Goal: Task Accomplishment & Management: Use online tool/utility

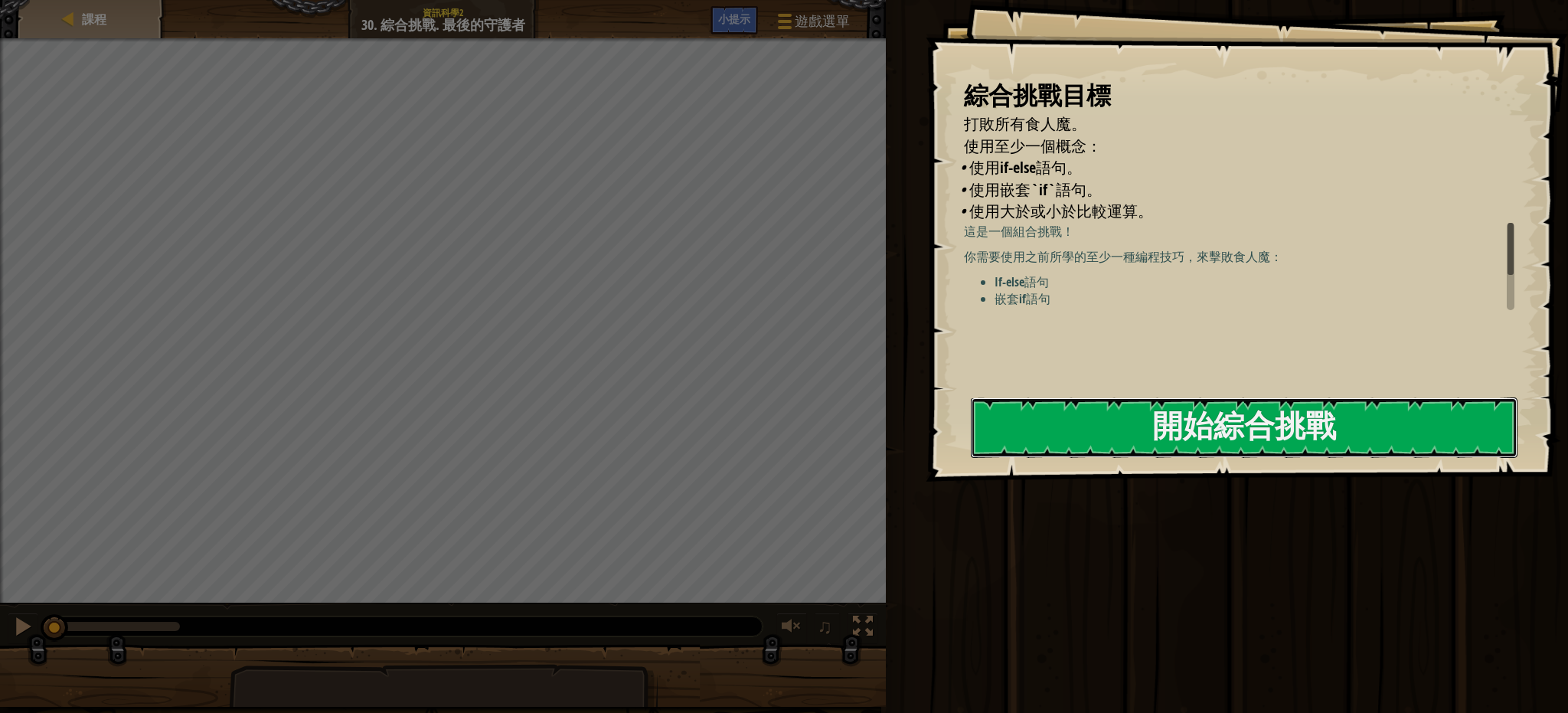
drag, startPoint x: 1227, startPoint y: 435, endPoint x: 1057, endPoint y: 383, distance: 177.8
click at [1227, 434] on button "開始綜合挑戰" at bounding box center [1244, 427] width 547 height 61
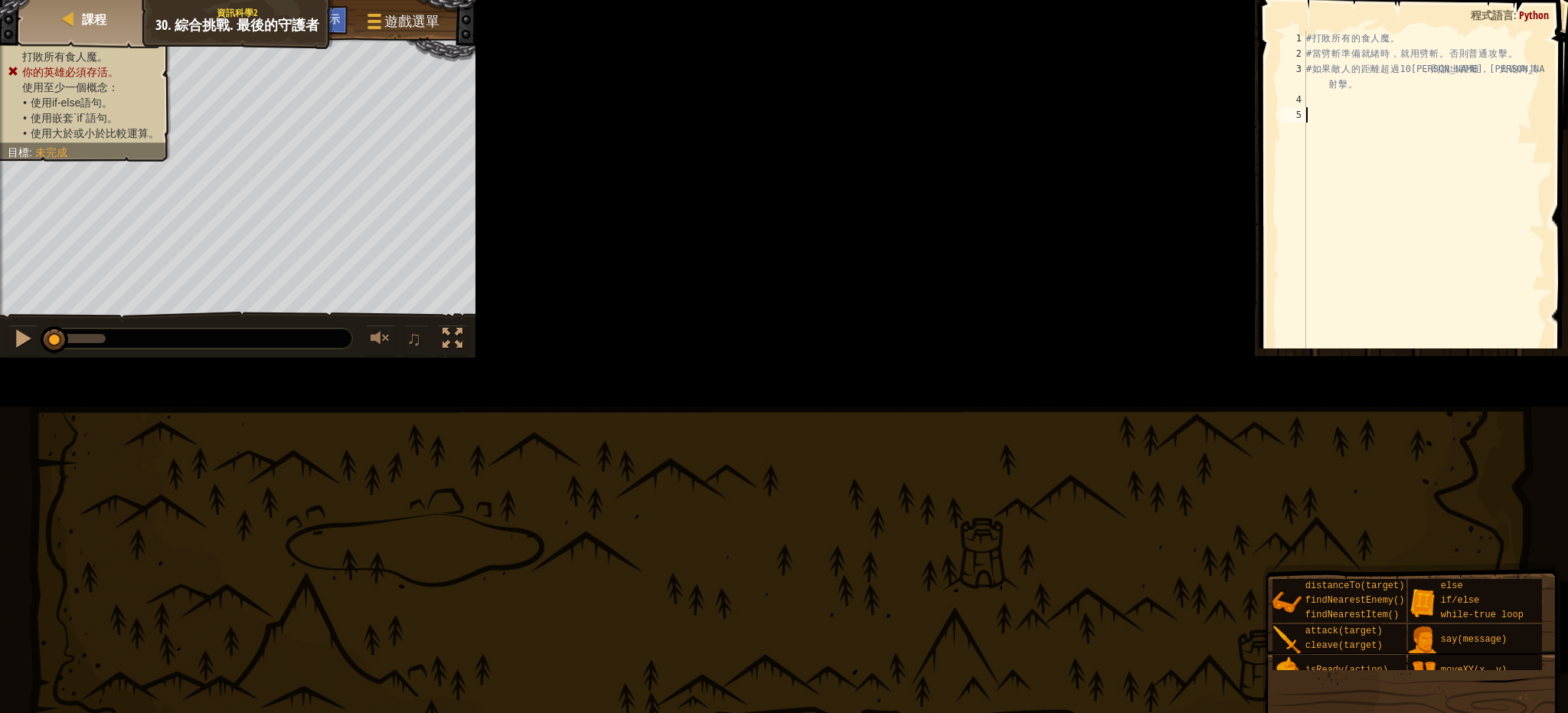
drag, startPoint x: 1500, startPoint y: 3, endPoint x: 590, endPoint y: 119, distance: 917.4
click at [1303, 138] on div "# 打 敗 所 有 的 食 人 魔 。 # 當 劈 斬 準 備 就 緒 時 ， 就 用 劈 斬 。 否 則 普 通 攻 擊 。 # 如 果 敵 人 的 距 離…" at bounding box center [1424, 291] width 242 height 521
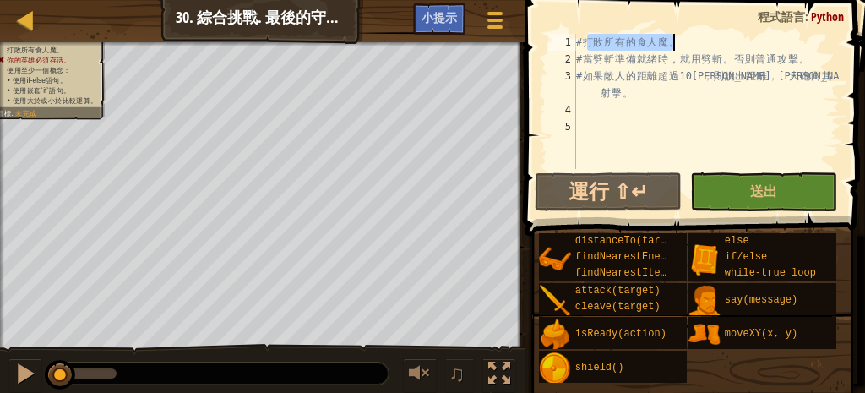
drag, startPoint x: 584, startPoint y: 40, endPoint x: 676, endPoint y: 43, distance: 92.1
click at [676, 43] on div "# 打 敗 所 有 的 食 人 魔 。 # 當 劈 斬 準 備 就 緒 時 ， 就 用 劈 斬 。 否 則 普 通 攻 擊 。 # 如 果 敵 人 的 距 離…" at bounding box center [705, 118] width 267 height 169
drag, startPoint x: 588, startPoint y: 57, endPoint x: 672, endPoint y: 57, distance: 84.4
click at [672, 57] on div "# 打 敗 所 有 的 食 人 魔 。 # 當 劈 斬 準 備 就 緒 時 ， 就 用 劈 斬 。 否 則 普 通 攻 擊 。 # 如 果 敵 人 的 距 離…" at bounding box center [705, 118] width 267 height 169
drag, startPoint x: 686, startPoint y: 55, endPoint x: 727, endPoint y: 56, distance: 41.4
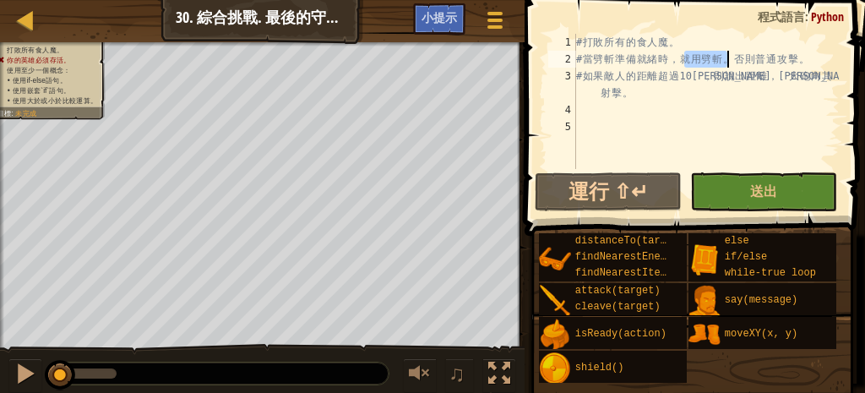
click at [727, 56] on div "# 打 敗 所 有 的 食 人 魔 。 # 當 劈 斬 準 備 就 緒 時 ， 就 用 劈 斬 。 否 則 普 通 攻 擊 。 # 如 果 敵 人 的 距 離…" at bounding box center [705, 118] width 267 height 169
drag, startPoint x: 741, startPoint y: 54, endPoint x: 809, endPoint y: 55, distance: 67.5
click at [809, 55] on div "# 打 敗 所 有 的 食 人 魔 。 # 當 劈 斬 準 備 就 緒 時 ， 就 用 劈 斬 。 否 則 普 通 攻 擊 。 # 如 果 敵 人 的 距 離…" at bounding box center [705, 118] width 267 height 169
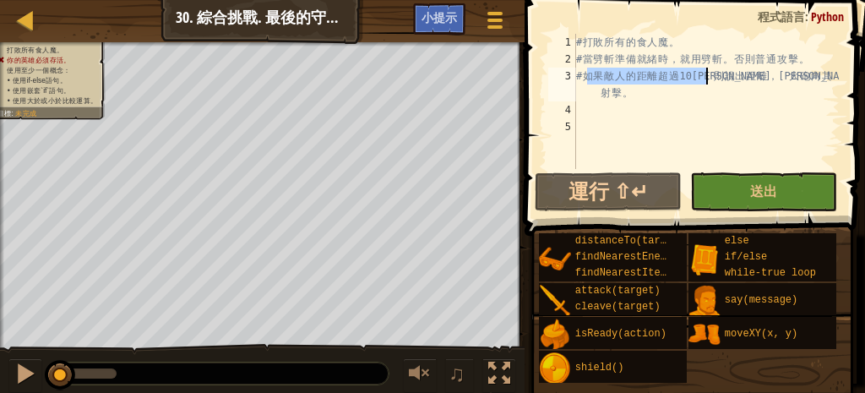
drag, startPoint x: 597, startPoint y: 73, endPoint x: 709, endPoint y: 70, distance: 112.3
click at [709, 70] on div "# 打 敗 所 有 的 食 人 魔 。 # 當 劈 斬 準 備 就 緒 時 ， 就 用 劈 斬 。 否 則 普 通 攻 擊 。 # 如 果 敵 人 的 距 離…" at bounding box center [705, 118] width 267 height 169
type textarea "# 如果敵人的距離超過10米，則說出距離，讓大砲向其射擊。"
drag, startPoint x: 719, startPoint y: 73, endPoint x: 770, endPoint y: 74, distance: 50.7
click at [770, 74] on div "# 打 敗 所 有 的 食 人 魔 。 # 當 劈 斬 準 備 就 緒 時 ， 就 用 劈 斬 。 否 則 普 通 攻 擊 。 # 如 果 敵 人 的 距 離…" at bounding box center [705, 118] width 267 height 169
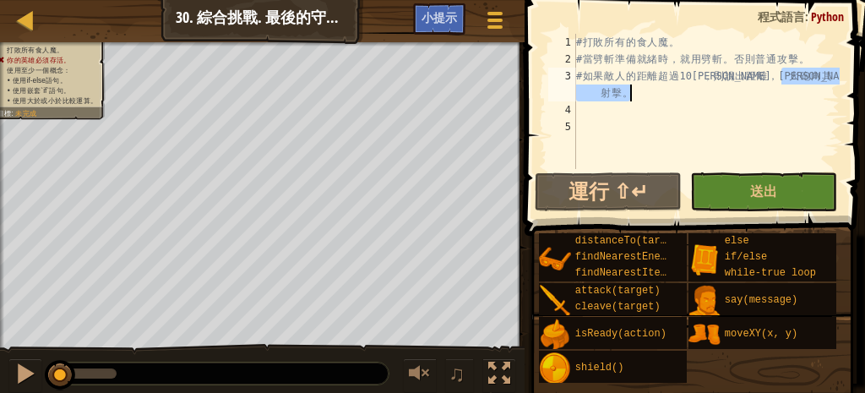
drag, startPoint x: 784, startPoint y: 76, endPoint x: 723, endPoint y: 111, distance: 70.4
click at [784, 93] on div "# 打 敗 所 有 的 食 人 魔 。 # 當 劈 斬 準 備 就 緒 時 ， 就 用 劈 斬 。 否 則 普 通 攻 擊 。 # 如 果 敵 人 的 距 離…" at bounding box center [705, 118] width 267 height 169
click at [690, 116] on div "# 打 敗 所 有 的 食 人 魔 。 # 當 劈 斬 準 備 就 緒 時 ， 就 用 劈 斬 。 否 則 普 通 攻 擊 。 # 如 果 敵 人 的 距 離…" at bounding box center [705, 118] width 267 height 169
type textarea "w"
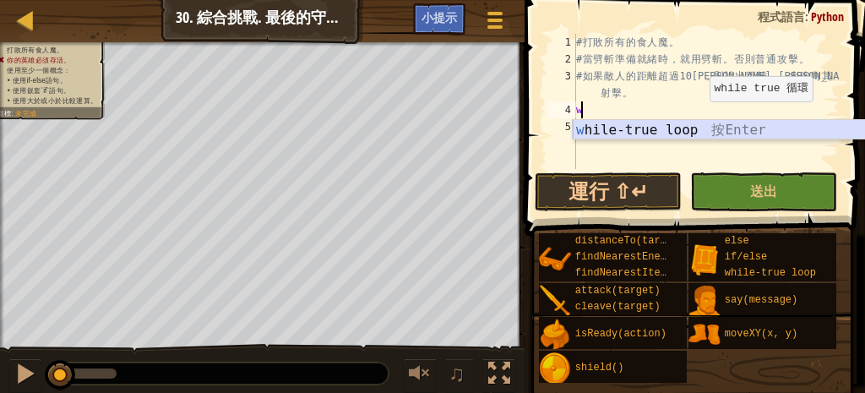
click at [686, 129] on div "w hile-true loop 按 Enter" at bounding box center [731, 150] width 319 height 61
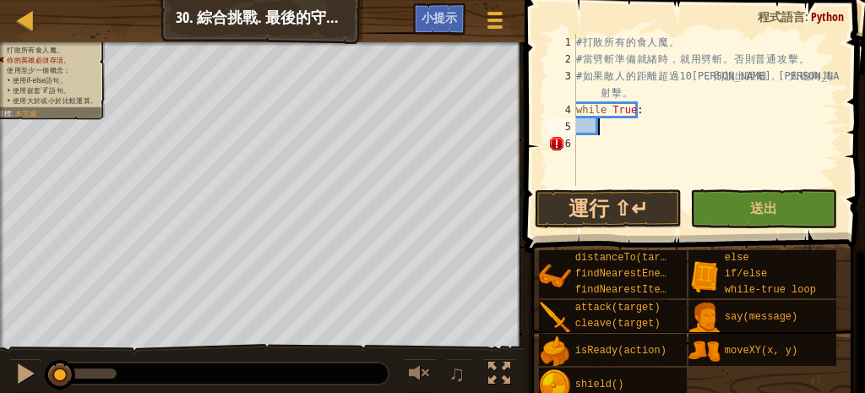
type textarea "e"
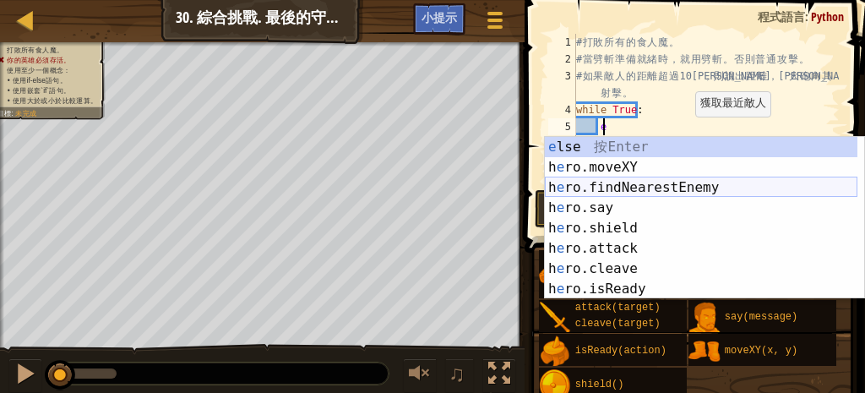
click at [664, 192] on div "e lse 按 Enter h e ro.moveXY 按 Enter h e ro.findNearestEnemy 按 Enter h e ro.say …" at bounding box center [701, 238] width 312 height 203
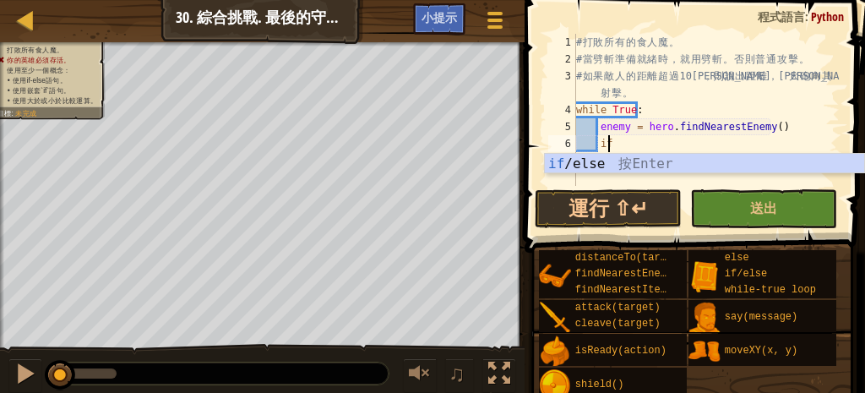
scroll to position [8, 3]
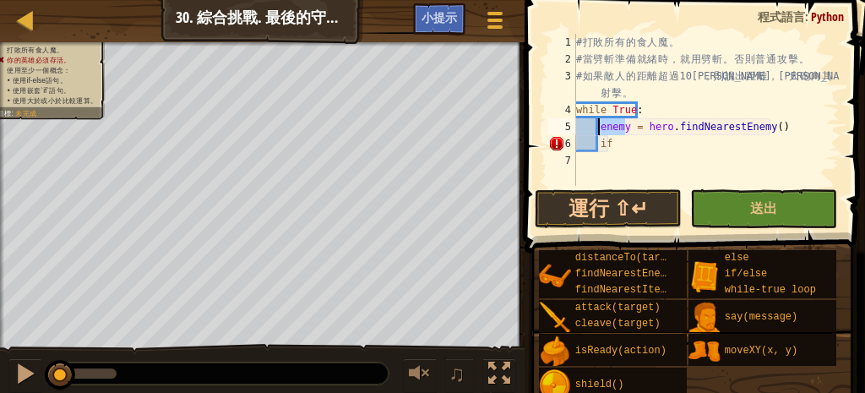
drag, startPoint x: 618, startPoint y: 122, endPoint x: 598, endPoint y: 122, distance: 20.3
click at [594, 122] on div "# 打 敗 所 有 的 食 人 魔 。 # 當 劈 斬 準 備 就 緒 時 ， 就 用 劈 斬 。 否 則 普 通 攻 擊 。 # 如 果 敵 人 的 距 離…" at bounding box center [705, 127] width 267 height 186
click at [630, 140] on div "# 打 敗 所 有 的 食 人 魔 。 # 當 劈 斬 準 備 就 緒 時 ， 就 用 劈 斬 。 否 則 普 通 攻 擊 。 # 如 果 敵 人 的 距 離…" at bounding box center [705, 127] width 267 height 186
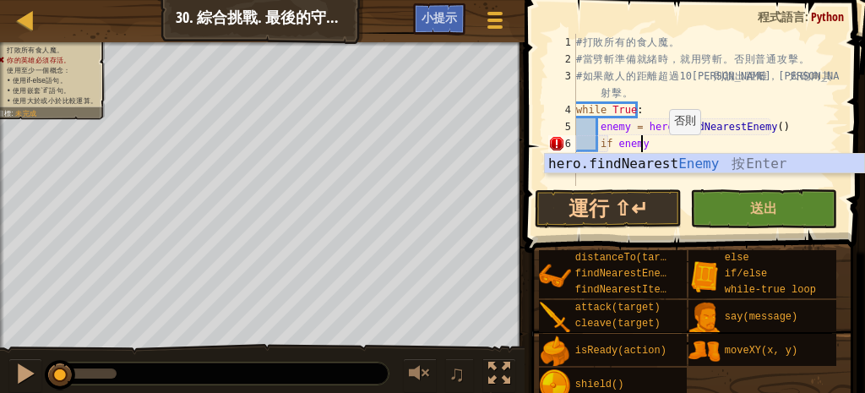
type textarea "if enemy:"
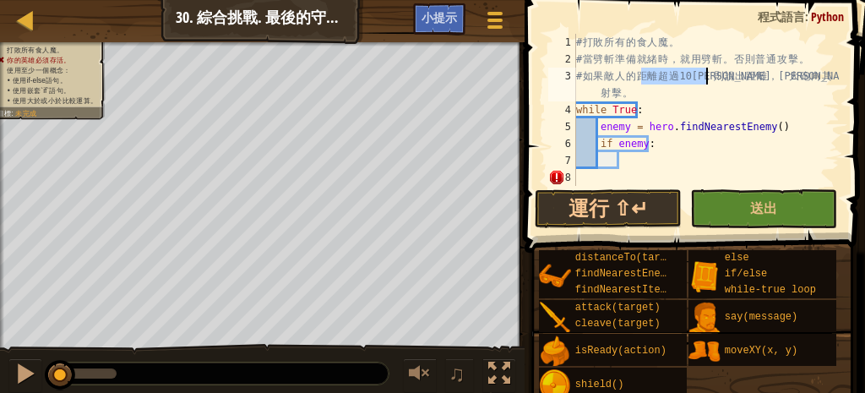
drag, startPoint x: 643, startPoint y: 75, endPoint x: 705, endPoint y: 75, distance: 62.5
click at [705, 75] on div "# 打 敗 所 有 的 食 人 魔 。 # 當 劈 斬 準 備 就 緒 時 ， 就 用 劈 斬 。 否 則 普 通 攻 擊 。 # 如 果 敵 人 的 距 離…" at bounding box center [705, 127] width 267 height 186
type textarea "# 如果敵人的距離超過10米，則說出距離，讓大砲向其射擊。"
click at [658, 158] on div "# 打 敗 所 有 的 食 人 魔 。 # 當 劈 斬 準 備 就 緒 時 ， 就 用 劈 斬 。 否 則 普 通 攻 擊 。 # 如 果 敵 人 的 距 離…" at bounding box center [705, 127] width 267 height 186
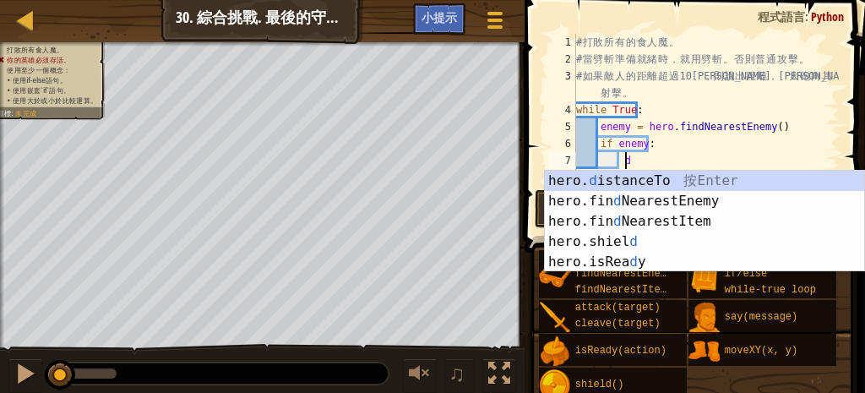
scroll to position [8, 5]
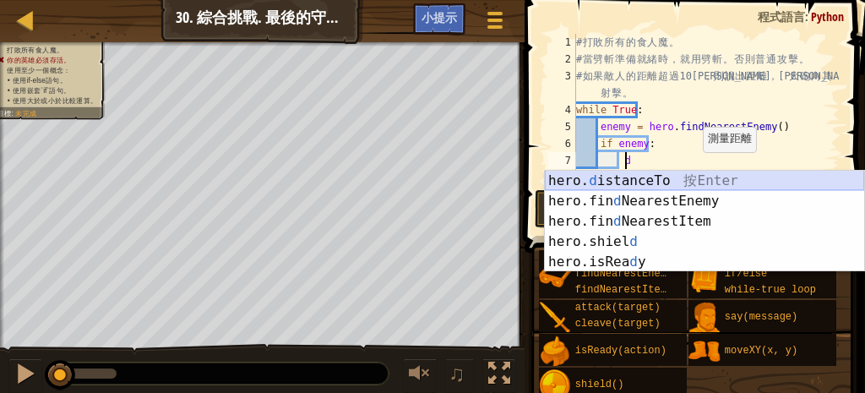
click at [687, 176] on div "hero. d istanceTo 按 Enter hero.fin d NearestEnemy 按 Enter hero.fin d NearestIte…" at bounding box center [704, 242] width 319 height 142
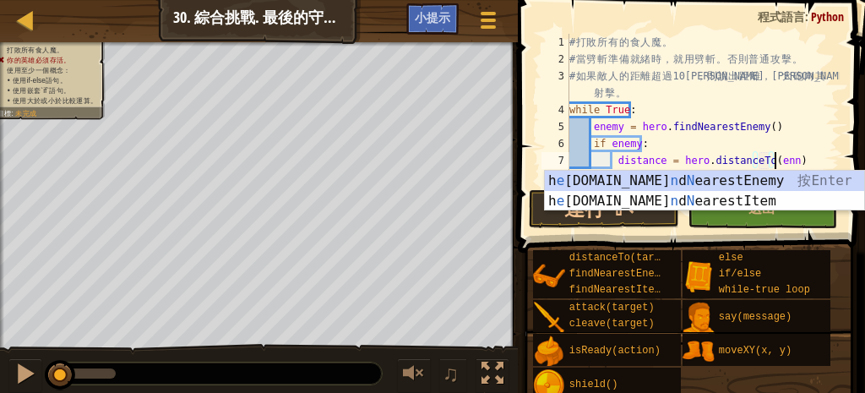
scroll to position [8, 24]
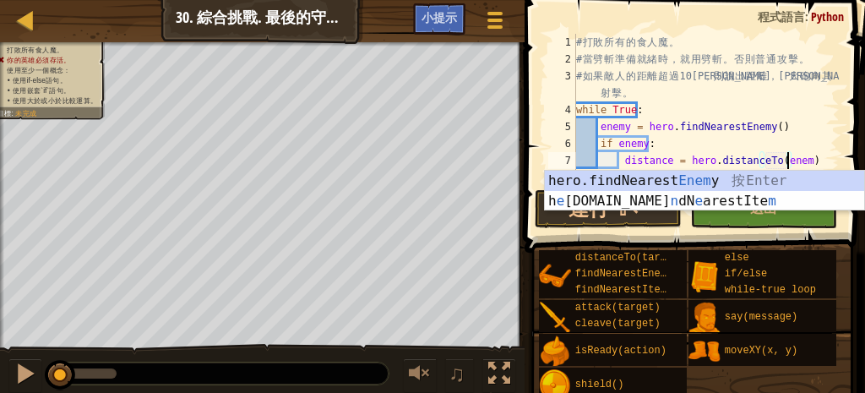
type textarea "distance = hero.distanceTo(enemy)"
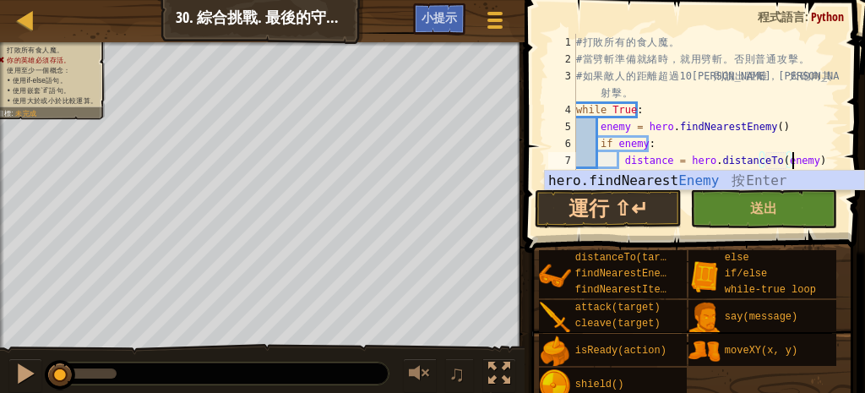
scroll to position [8, 26]
click at [813, 161] on div "# 打 敗 所 有 的 食 人 魔 。 # 當 劈 斬 準 備 就 緒 時 ， 就 用 劈 斬 。 否 則 普 通 攻 擊 。 # 如 果 敵 人 的 距 離…" at bounding box center [705, 127] width 267 height 186
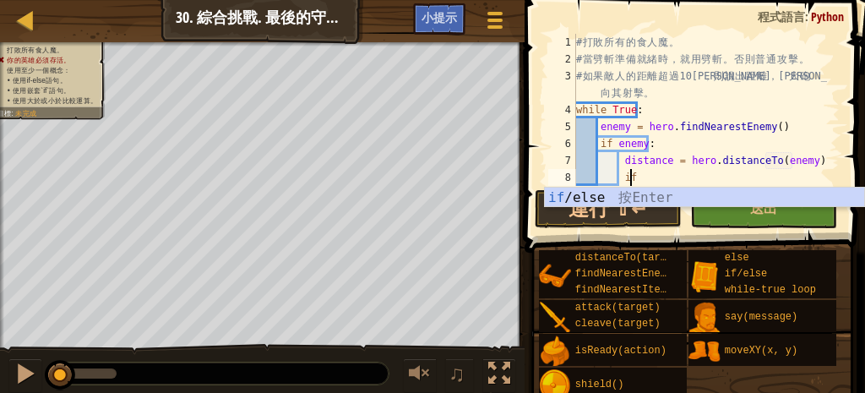
scroll to position [8, 6]
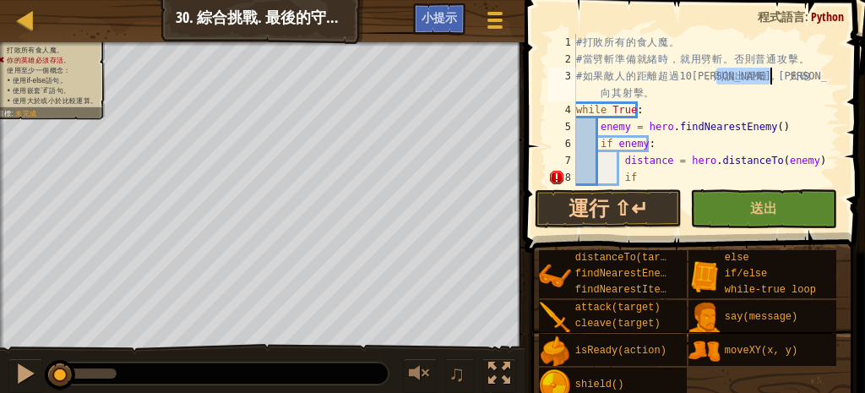
drag, startPoint x: 724, startPoint y: 73, endPoint x: 770, endPoint y: 70, distance: 45.7
click at [770, 70] on div "# 打 敗 所 有 的 食 人 魔 。 # 當 劈 斬 準 備 就 緒 時 ， 就 用 劈 斬 。 否 則 普 通 攻 擊 。 # 如 果 敵 人 的 距 離…" at bounding box center [699, 127] width 254 height 186
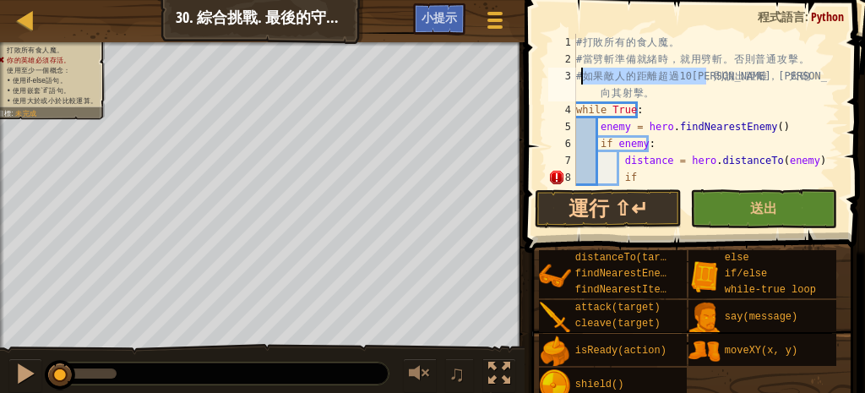
drag, startPoint x: 709, startPoint y: 72, endPoint x: 574, endPoint y: 68, distance: 135.1
click at [574, 68] on div "# 如果敵人的距離超過10米，則說出距離，讓大砲向其射擊。 1 2 3 4 5 6 7 8 9 # 打 敗 所 有 的 食 人 魔 。 # 當 劈 斬 準 備…" at bounding box center [692, 110] width 295 height 152
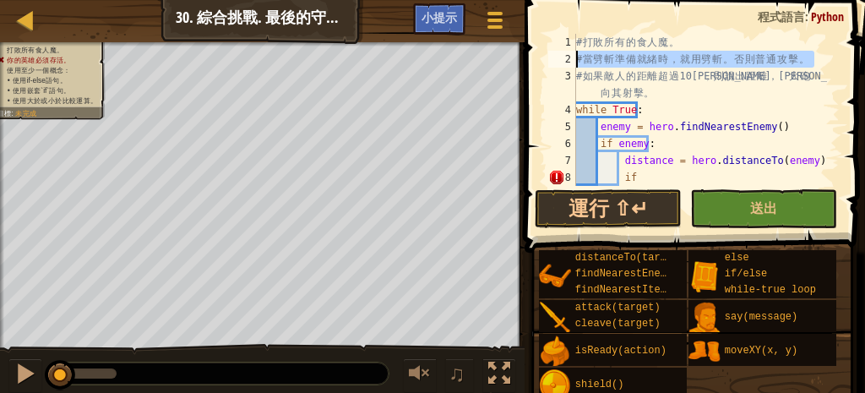
drag, startPoint x: 816, startPoint y: 58, endPoint x: 557, endPoint y: 54, distance: 259.2
click at [557, 54] on div "# 如果敵人的距離超過10米，則說出距離，讓大砲向其射擊。 1 2 3 4 5 6 7 8 9 # 打 敗 所 有 的 食 人 魔 。 # 當 劈 斬 準 備…" at bounding box center [692, 110] width 295 height 152
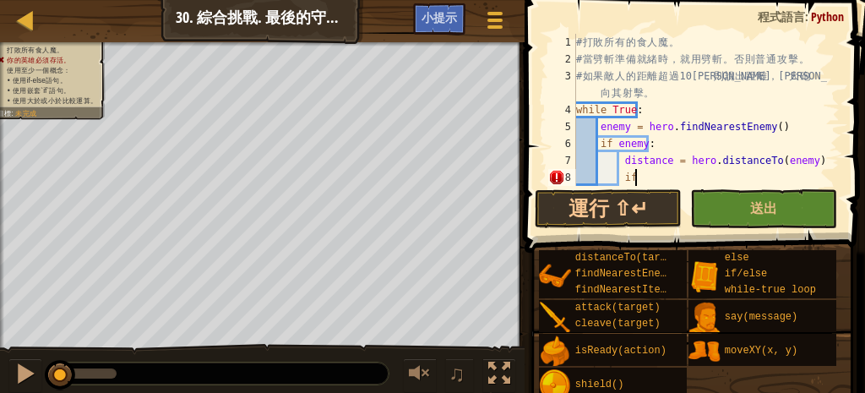
click at [689, 180] on div "# 打 敗 所 有 的 食 人 魔 。 # 當 劈 斬 準 備 就 緒 時 ， 就 用 劈 斬 。 否 則 普 通 攻 擊 。 # 如 果 敵 人 的 距 離…" at bounding box center [699, 127] width 254 height 186
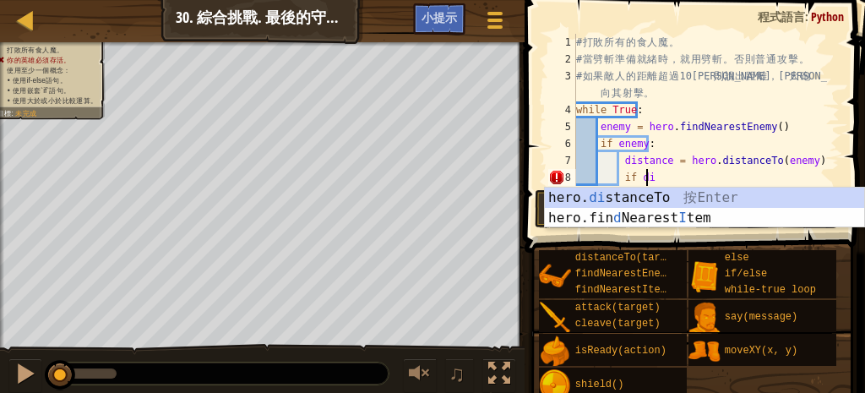
scroll to position [8, 8]
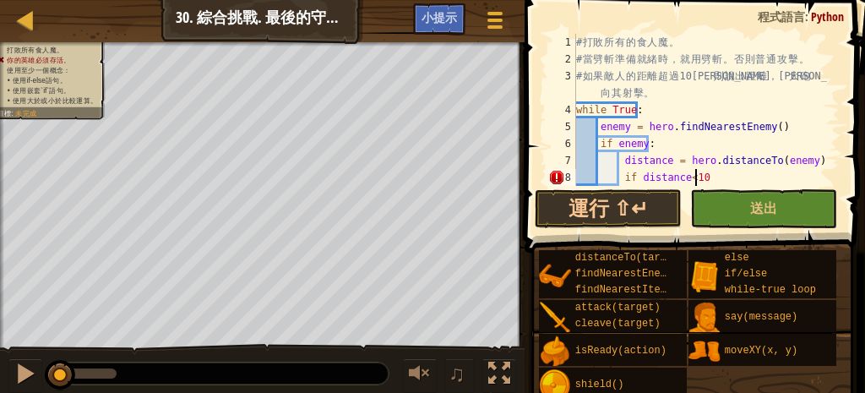
type textarea "if distance<10:"
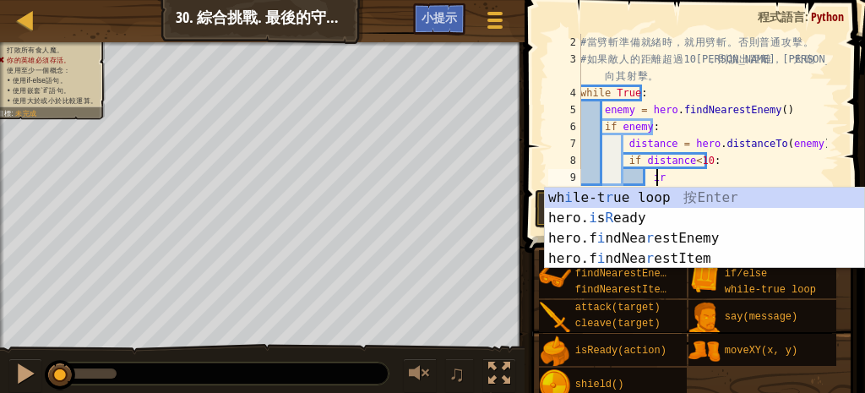
type textarea "i"
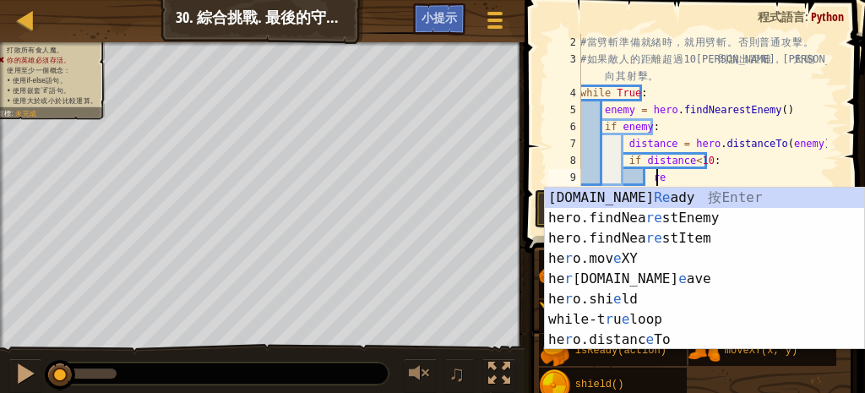
type textarea "ready = hero.isReady("cleave")"
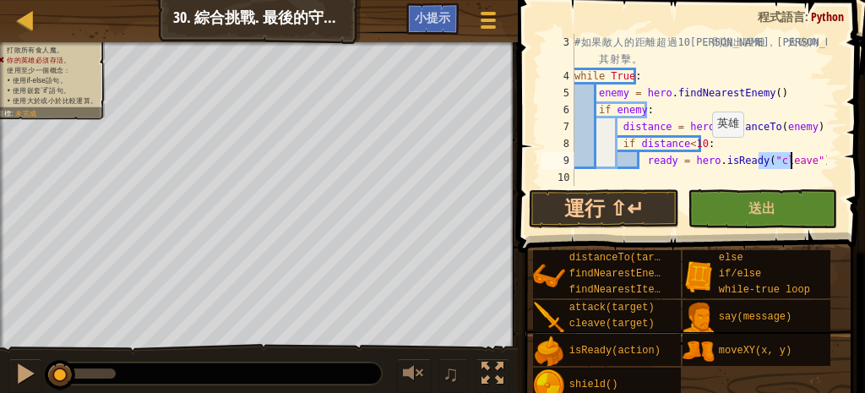
scroll to position [34, 0]
click at [817, 155] on div "# 如 果 敵 人 的 距 離 超 過 10 [PERSON_NAME]， 則 說 出 距 離 ， 讓 大 砲 向 其 射 擊 。 while True : …" at bounding box center [699, 135] width 256 height 203
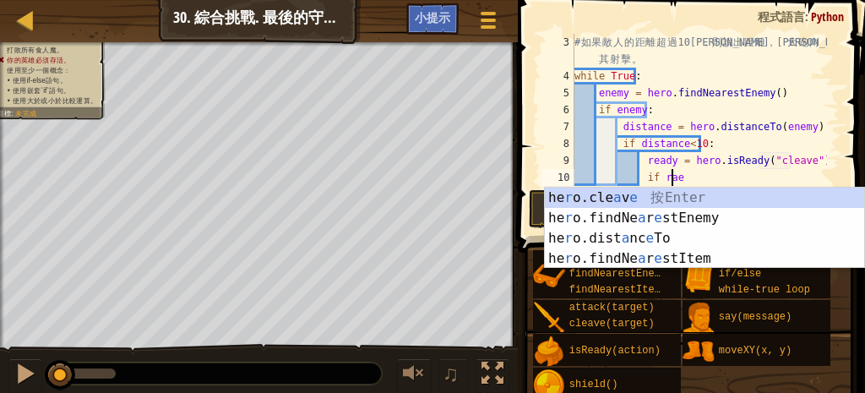
scroll to position [8, 11]
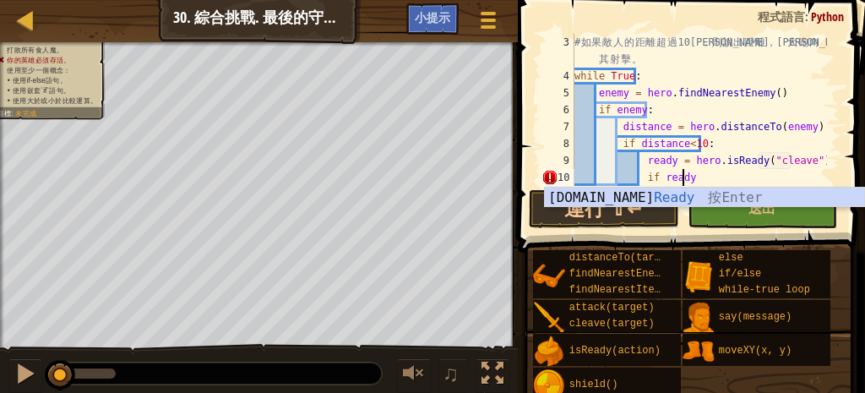
type textarea "if ready:"
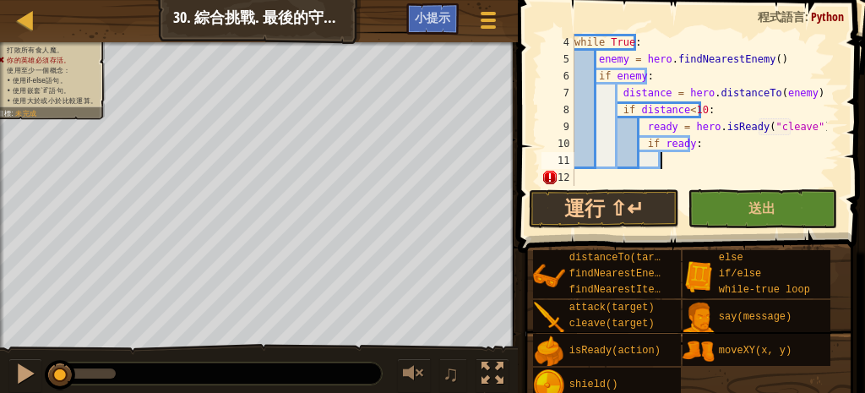
scroll to position [68, 0]
click at [728, 159] on div "while True : enemy = hero . findNearestEnemy ( ) if enemy : distance = hero . d…" at bounding box center [699, 127] width 256 height 186
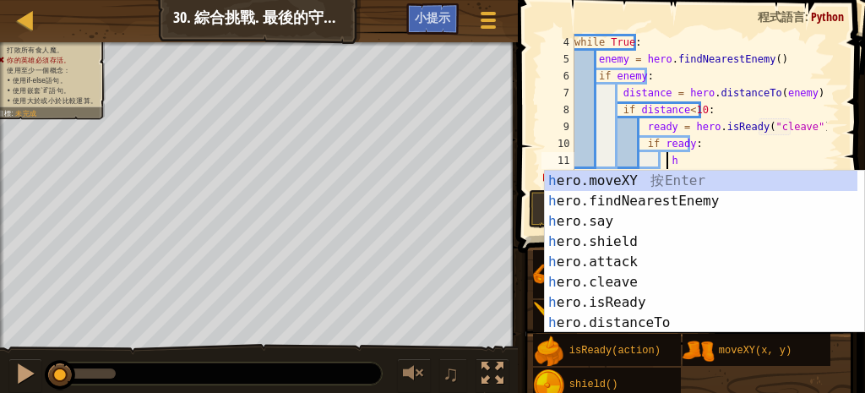
scroll to position [8, 11]
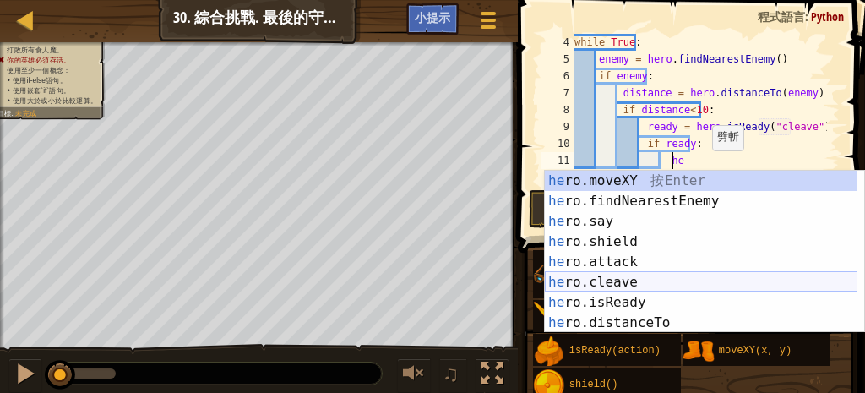
drag, startPoint x: 633, startPoint y: 283, endPoint x: 652, endPoint y: 263, distance: 27.5
click at [632, 283] on div "he ro.moveXY 按 Enter he ro.findNearestEnemy 按 Enter he ro.say 按 Enter he ro.shi…" at bounding box center [701, 272] width 312 height 203
type textarea "hero.cleave(enemy)"
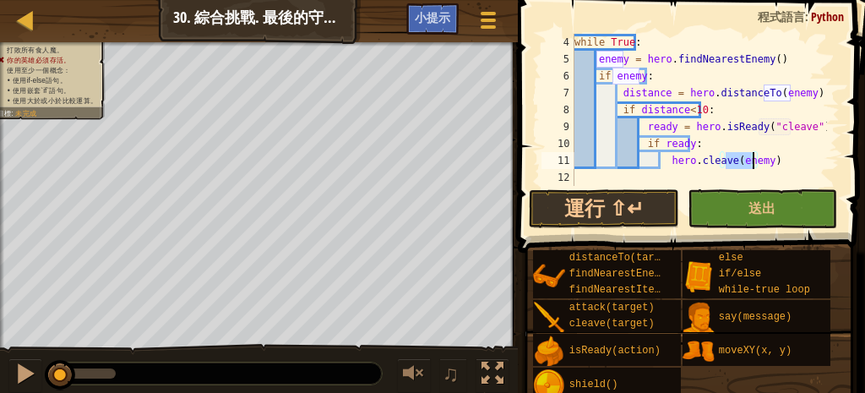
click at [798, 162] on div "while True : enemy = hero . findNearestEnemy ( ) if enemy : distance = hero . d…" at bounding box center [699, 127] width 256 height 186
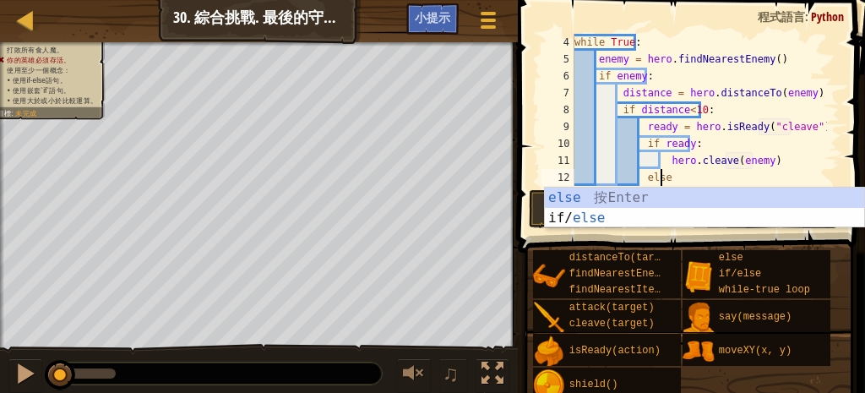
type textarea "else:"
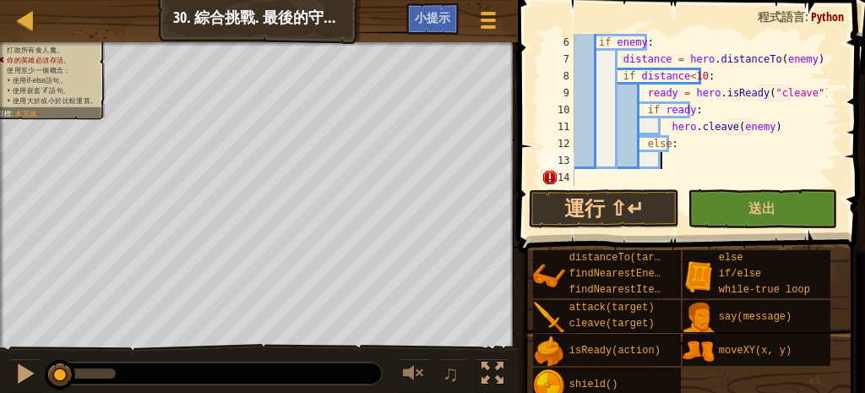
scroll to position [8, 10]
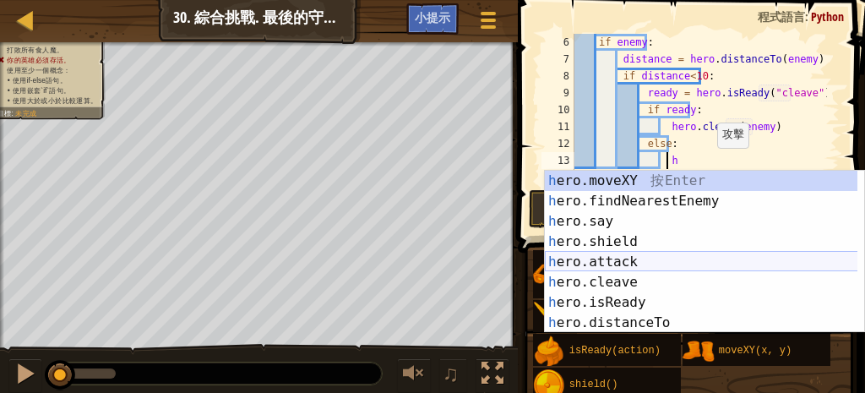
drag, startPoint x: 664, startPoint y: 262, endPoint x: 679, endPoint y: 217, distance: 47.3
click at [663, 262] on div "h ero.moveXY 按 Enter h ero.findNearestEnemy 按 Enter h ero.say 按 Enter h ero.shi…" at bounding box center [704, 272] width 319 height 203
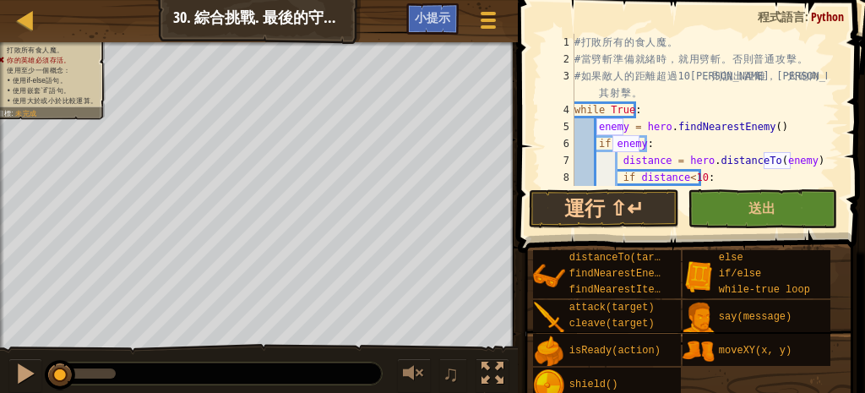
scroll to position [0, 0]
drag, startPoint x: 663, startPoint y: 75, endPoint x: 709, endPoint y: 79, distance: 46.6
click at [709, 79] on div "# 打 敗 所 有 的 食 人 魔 。 # 當 劈 斬 準 備 就 緒 時 ， 就 用 劈 斬 。 否 則 普 通 攻 擊 。 # 如 果 敵 人 的 距 離…" at bounding box center [699, 127] width 256 height 186
drag, startPoint x: 719, startPoint y: 73, endPoint x: 773, endPoint y: 74, distance: 54.0
click at [773, 74] on div "# 打 敗 所 有 的 食 人 魔 。 # 當 劈 斬 準 備 就 緒 時 ， 就 用 劈 斬 。 否 則 普 通 攻 擊 。 # 如 果 敵 人 的 距 離…" at bounding box center [699, 127] width 256 height 186
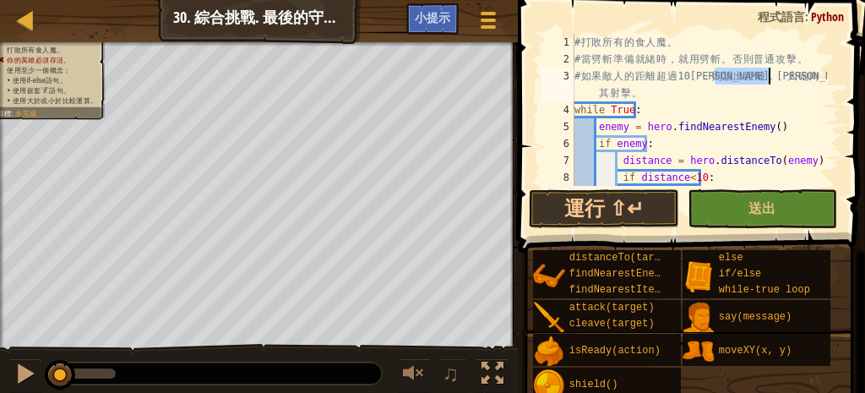
scroll to position [76, 0]
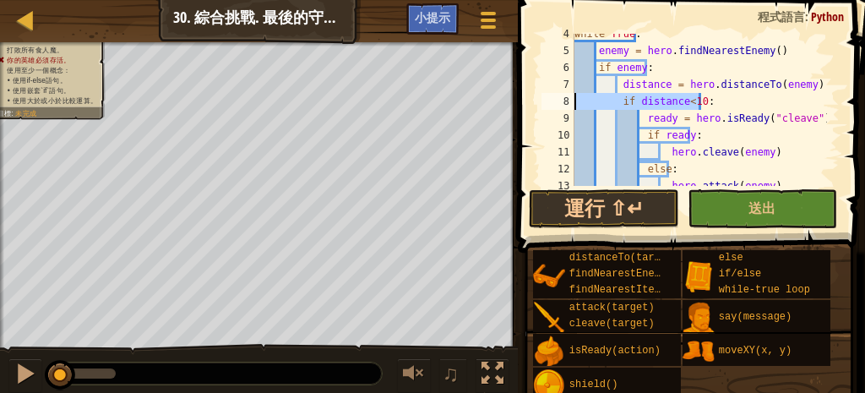
drag, startPoint x: 714, startPoint y: 97, endPoint x: 540, endPoint y: 100, distance: 174.0
click at [540, 100] on div "# 如果敵人的距離超過10米，則說出距離，讓大砲向其射擊。 4 5 6 7 8 9 10 11 12 13 14 while True : enemy = h…" at bounding box center [688, 110] width 301 height 152
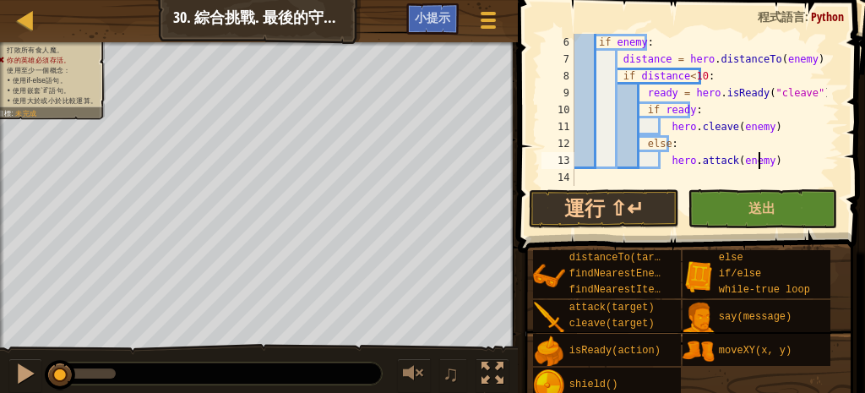
click at [784, 167] on div "if enemy : distance = hero . distanceTo ( enemy ) if distance < 10 : ready = he…" at bounding box center [699, 127] width 256 height 186
type textarea "hero.attack(enemy)"
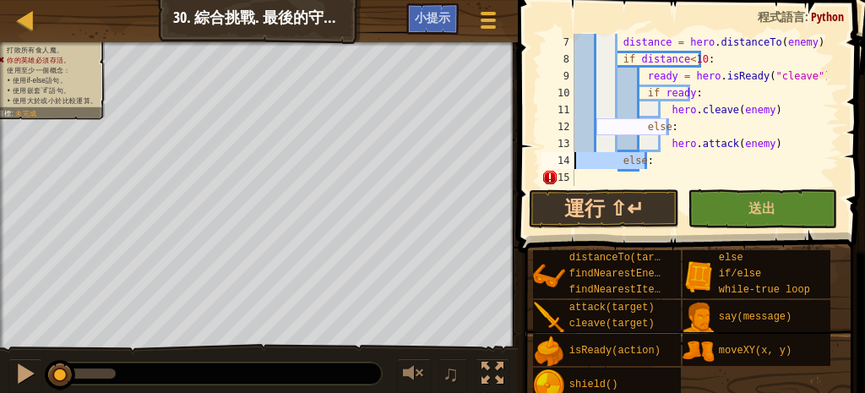
drag, startPoint x: 663, startPoint y: 158, endPoint x: 549, endPoint y: 139, distance: 115.5
click at [551, 157] on div "else: 7 8 9 10 11 12 13 14 15 distance = hero . distanceTo ( enemy ) if distanc…" at bounding box center [688, 110] width 301 height 152
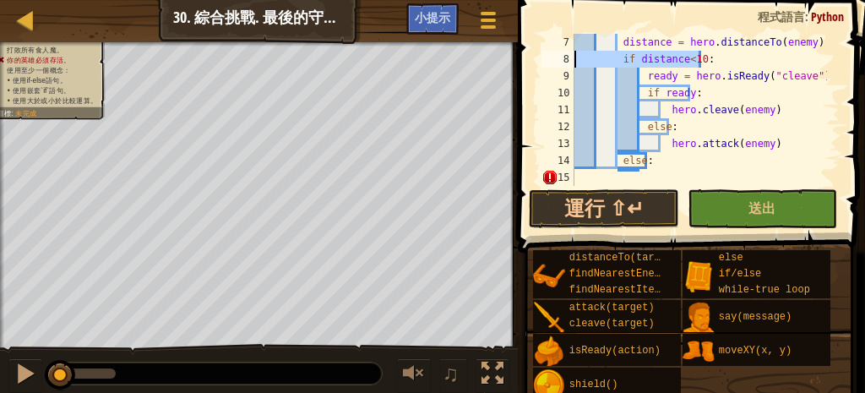
drag, startPoint x: 717, startPoint y: 57, endPoint x: 567, endPoint y: 57, distance: 149.4
click at [567, 57] on div "else: 7 8 9 10 11 12 13 14 15 distance = hero . distanceTo ( enemy ) if distanc…" at bounding box center [688, 110] width 301 height 152
click at [667, 160] on div "distance = hero . distanceTo ( enemy ) if distance < 10 : ready = hero . isRead…" at bounding box center [699, 127] width 256 height 186
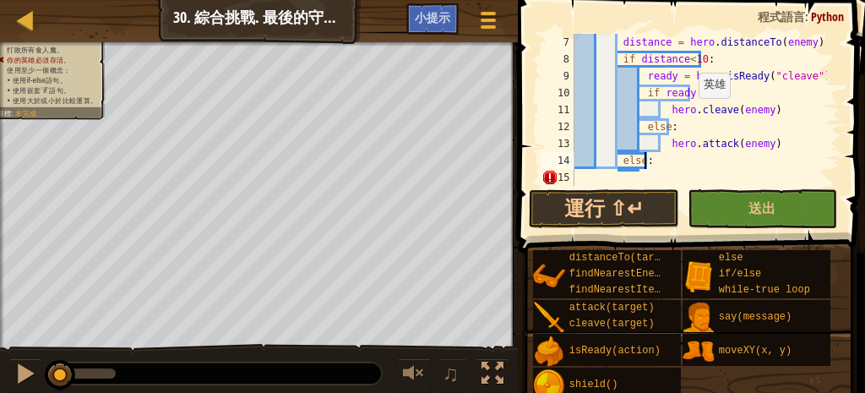
scroll to position [0, 0]
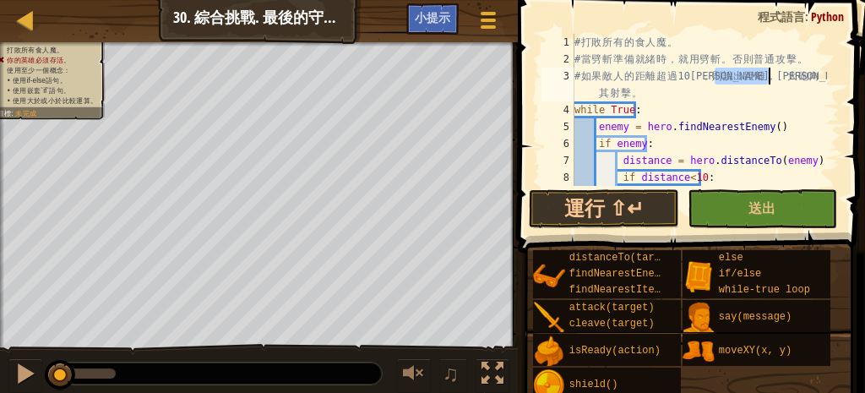
drag, startPoint x: 714, startPoint y: 77, endPoint x: 752, endPoint y: 87, distance: 39.3
click at [768, 73] on div "# 打 敗 所 有 的 食 人 魔 。 # 當 劈 斬 準 備 就 緒 時 ， 就 用 劈 斬 。 否 則 普 通 攻 擊 。 # 如 果 敵 人 的 距 離…" at bounding box center [699, 127] width 256 height 186
type textarea "# 如果敵人的距離超過10米，則說出距離，讓大砲向其射擊。"
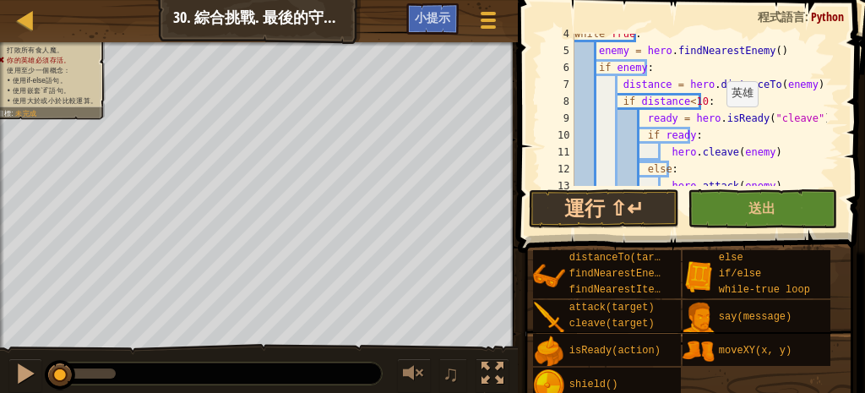
scroll to position [118, 0]
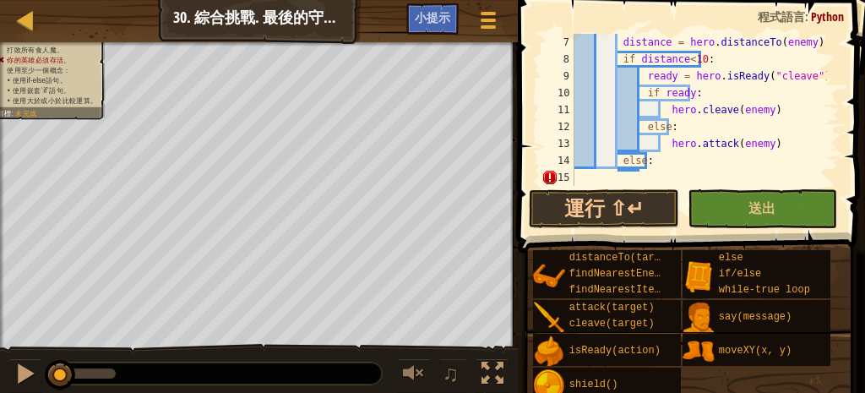
click at [690, 170] on div "distance = hero . distanceTo ( enemy ) if distance < 10 : ready = hero . isRead…" at bounding box center [699, 127] width 256 height 186
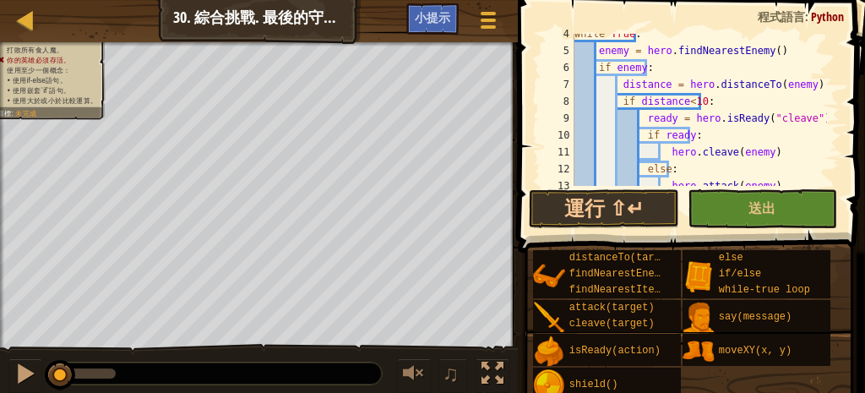
scroll to position [76, 0]
drag, startPoint x: 662, startPoint y: 82, endPoint x: 617, endPoint y: 85, distance: 44.9
click at [618, 85] on div "while True : enemy = hero . findNearestEnemy ( ) if enemy : distance = hero . d…" at bounding box center [699, 118] width 256 height 186
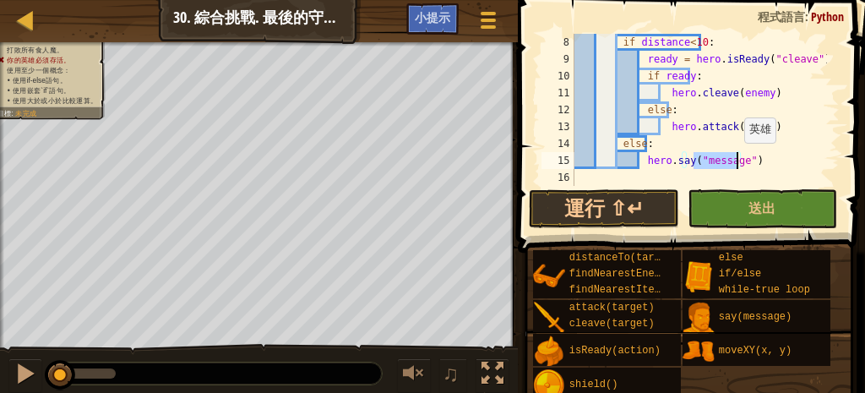
drag, startPoint x: 695, startPoint y: 159, endPoint x: 735, endPoint y: 159, distance: 39.7
click at [735, 159] on div "if distance < 10 : ready = hero . isReady ( "cleave" ) if ready : hero . cleave…" at bounding box center [699, 127] width 256 height 186
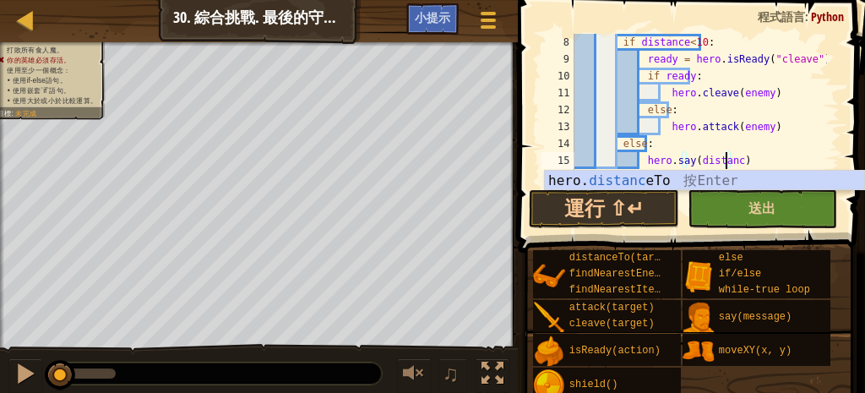
scroll to position [8, 19]
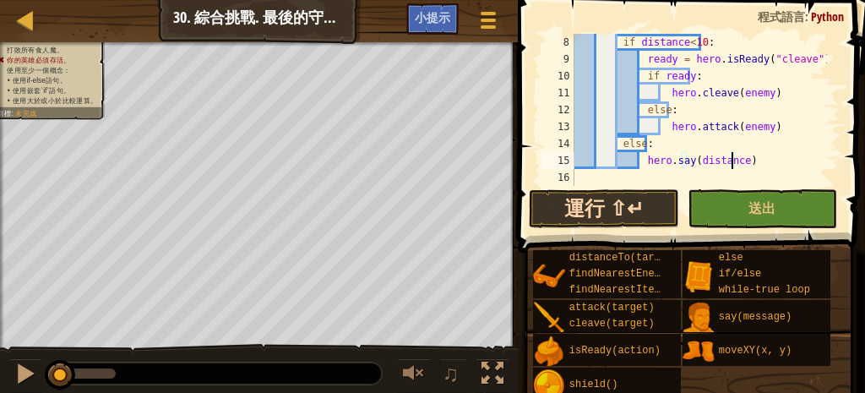
type textarea "hero.say(distance)"
click at [635, 195] on button "運行 ⇧↵" at bounding box center [604, 208] width 150 height 39
